Goal: Task Accomplishment & Management: Complete application form

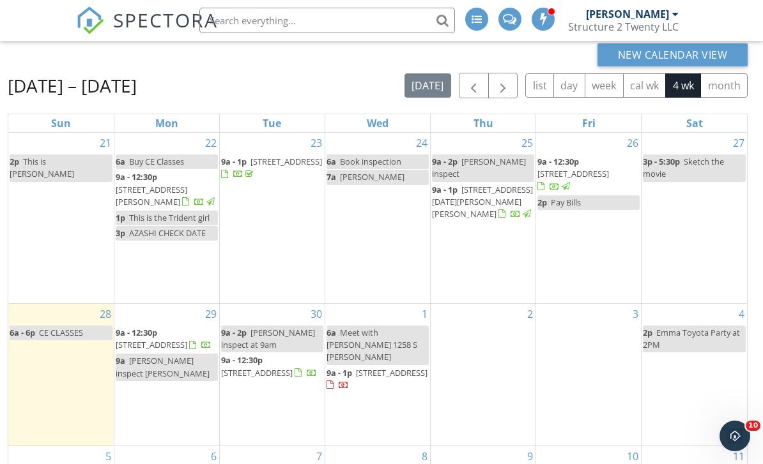
scroll to position [123, 0]
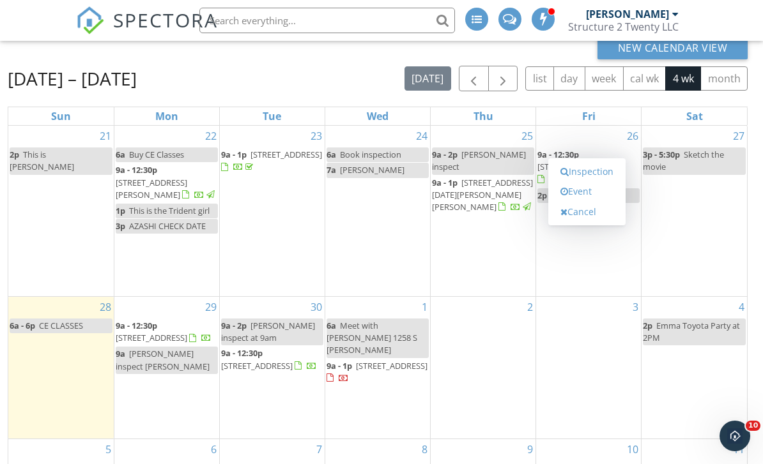
click at [601, 182] on link "Inspection" at bounding box center [587, 172] width 66 height 20
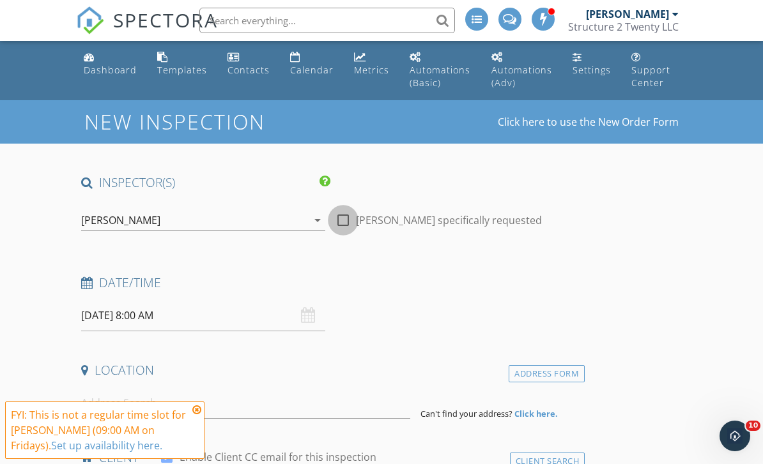
click at [344, 221] on div at bounding box center [343, 221] width 22 height 22
checkbox input "true"
click at [167, 318] on input "10/03/2025 8:00 AM" at bounding box center [203, 315] width 244 height 31
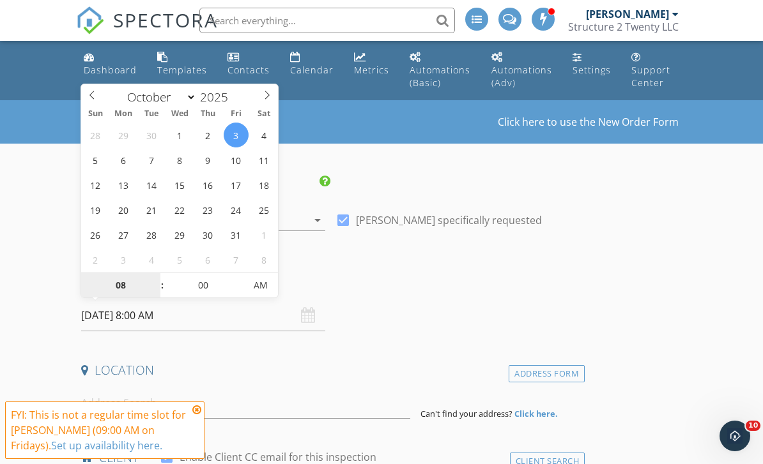
click at [118, 286] on input "08" at bounding box center [120, 286] width 79 height 26
type input "9"
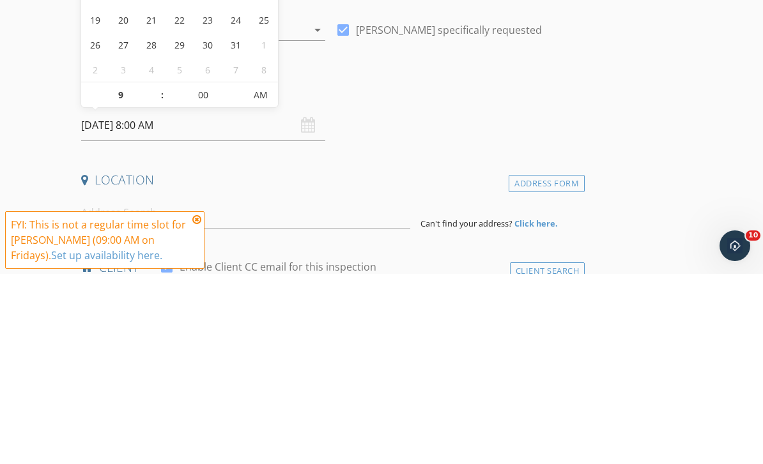
type input "10/03/2025 9:00 AM"
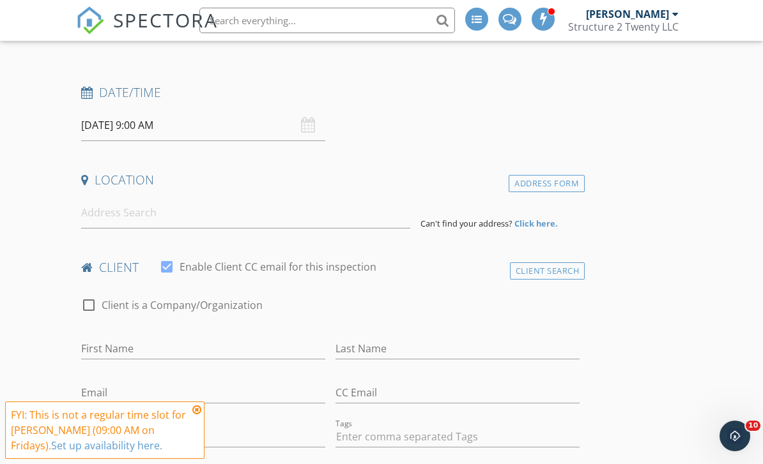
click at [437, 115] on div "Date/Time 10/03/2025 9:00 AM" at bounding box center [330, 112] width 509 height 57
click at [259, 218] on input at bounding box center [245, 212] width 329 height 31
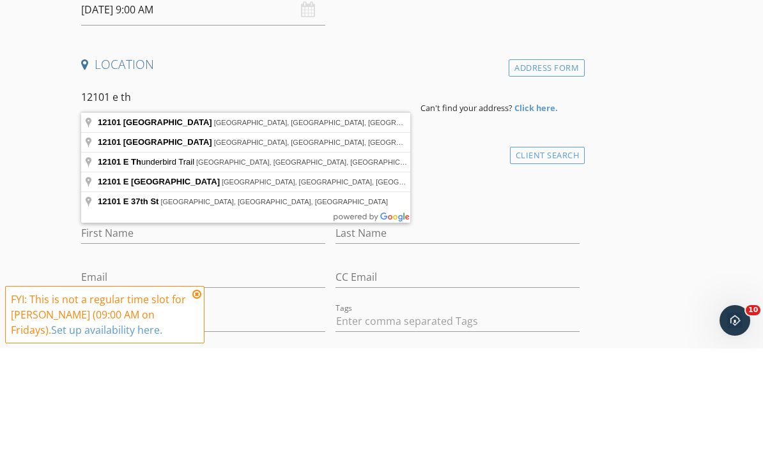
type input "12101 East Thunderhead Ranch Road, Tucson, AZ, USA"
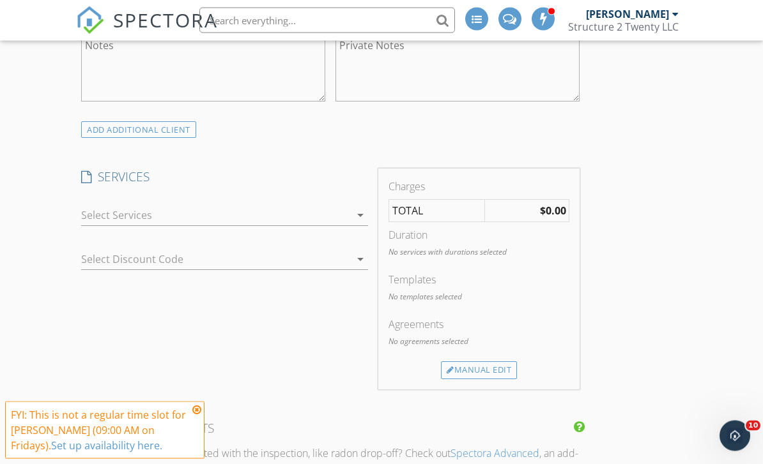
scroll to position [899, 0]
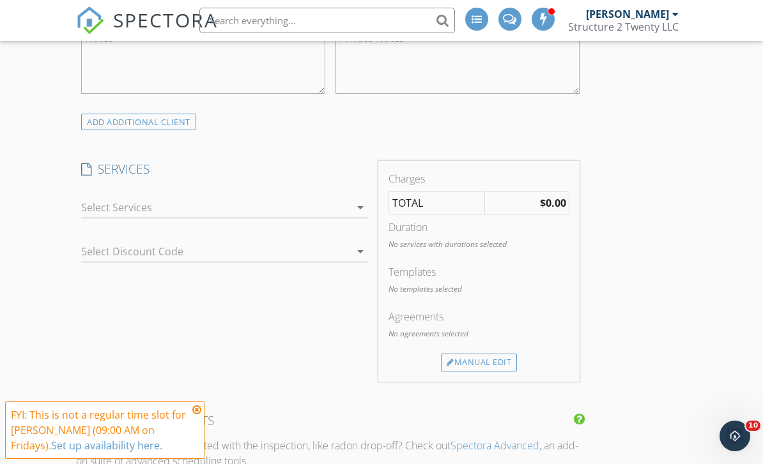
click at [361, 205] on icon "arrow_drop_down" at bounding box center [360, 207] width 15 height 15
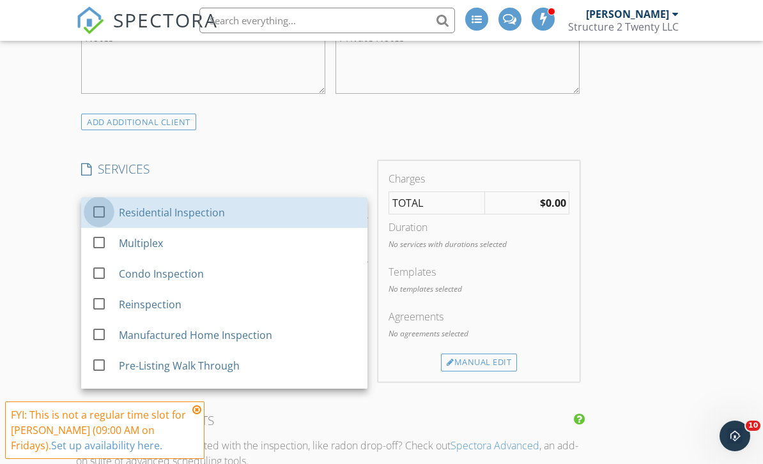
click at [109, 209] on div at bounding box center [99, 212] width 22 height 22
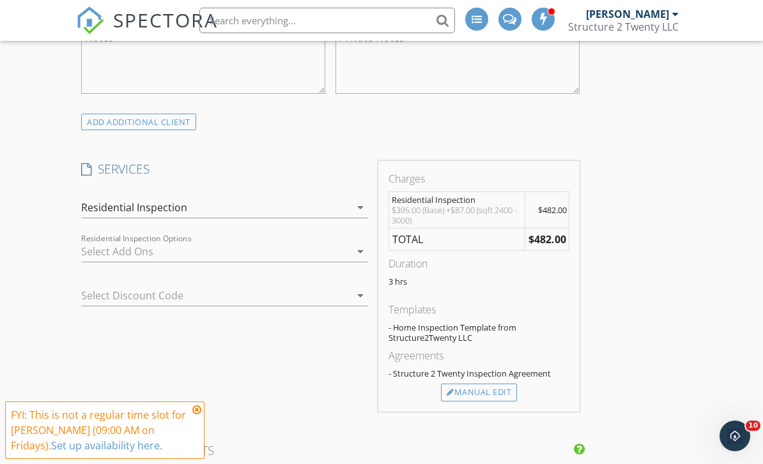
click at [362, 255] on icon "arrow_drop_down" at bounding box center [360, 251] width 15 height 15
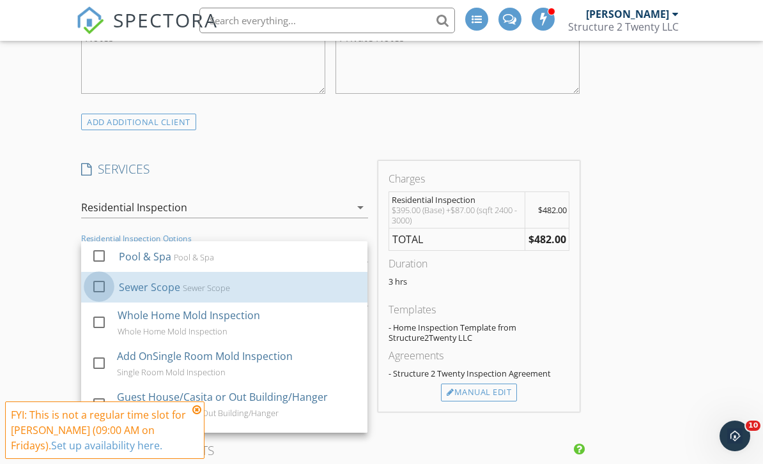
click at [108, 288] on div at bounding box center [99, 286] width 22 height 22
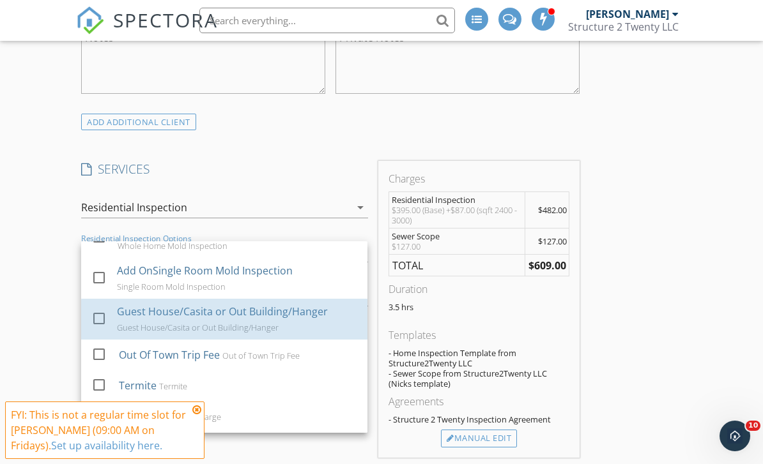
scroll to position [94, 0]
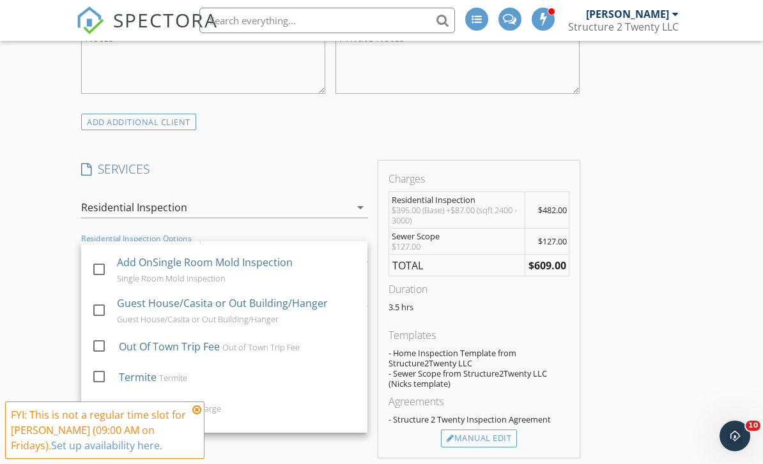
click at [102, 377] on div at bounding box center [99, 376] width 22 height 22
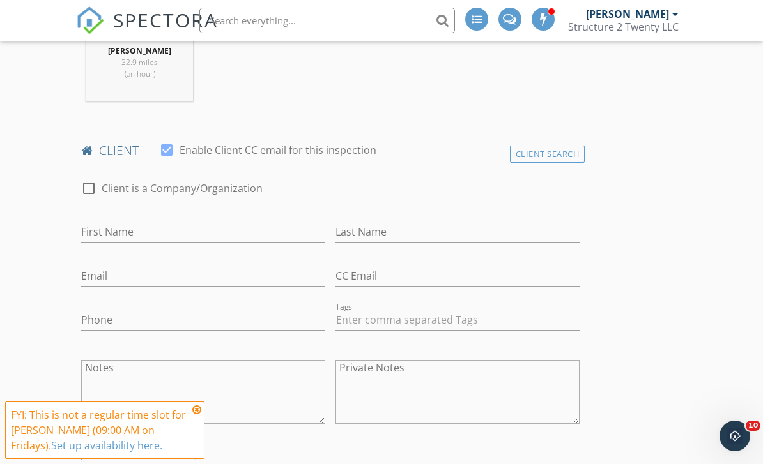
scroll to position [556, 0]
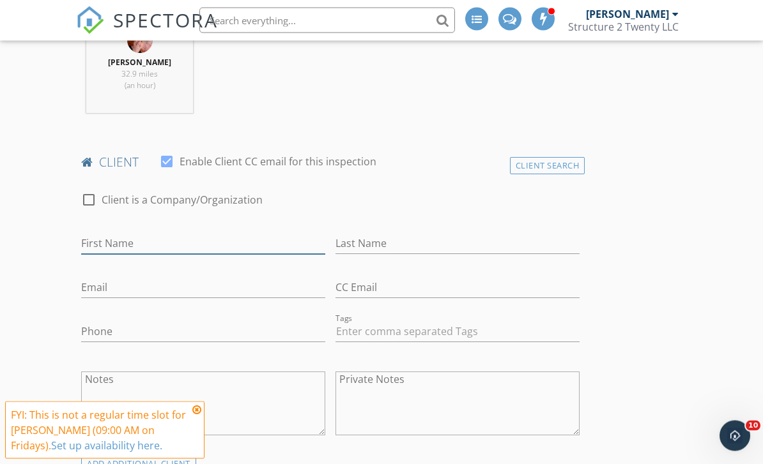
click at [210, 240] on input "First Name" at bounding box center [203, 244] width 244 height 21
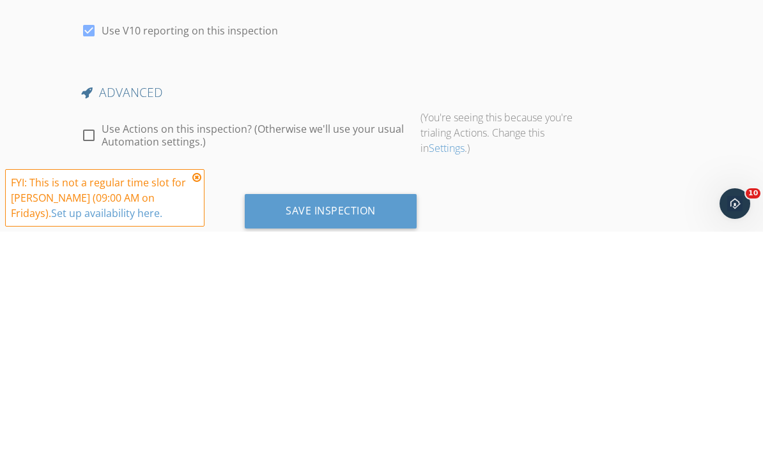
scroll to position [2206, 0]
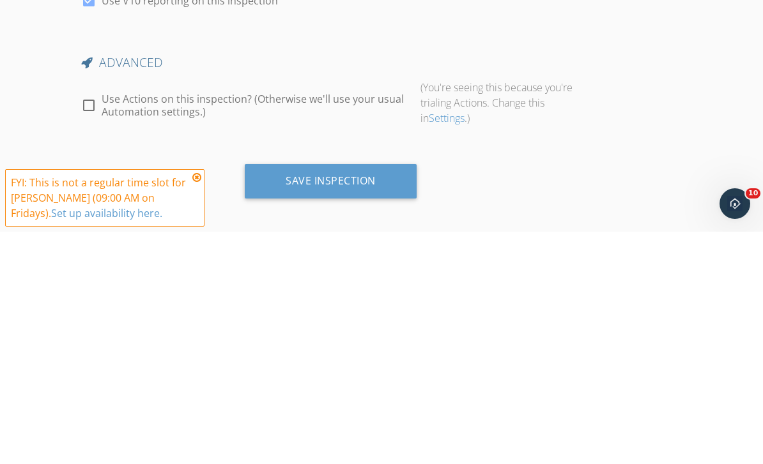
click at [353, 407] on div "Save Inspection" at bounding box center [331, 413] width 90 height 13
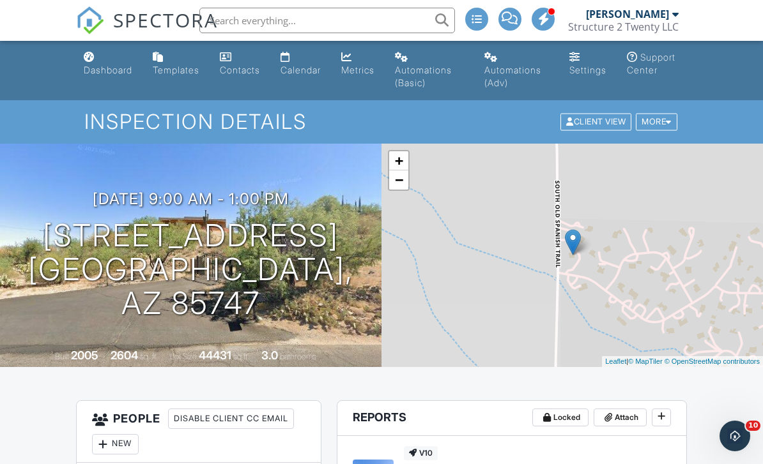
click at [311, 70] on div "Calendar" at bounding box center [300, 70] width 40 height 11
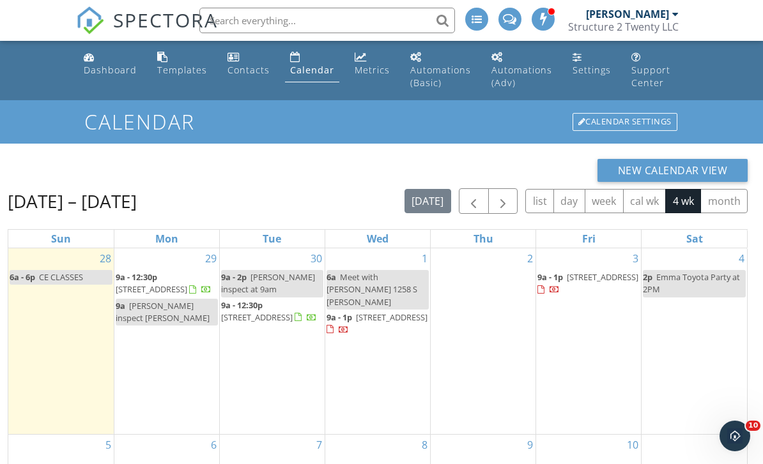
click at [247, 69] on div "Contacts" at bounding box center [248, 70] width 42 height 12
